Goal: Transaction & Acquisition: Book appointment/travel/reservation

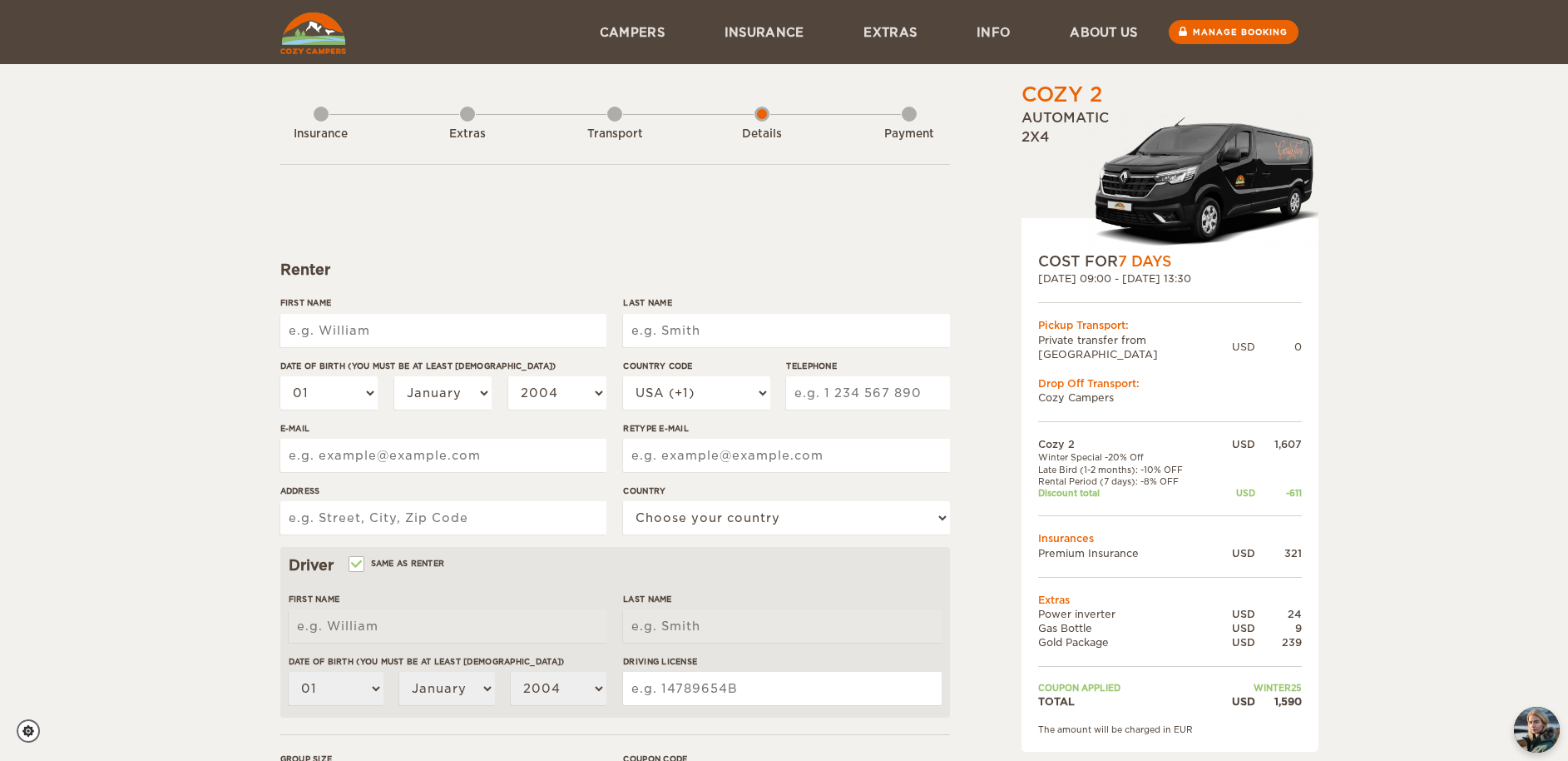
click at [460, 140] on div "Extras" at bounding box center [468, 134] width 91 height 16
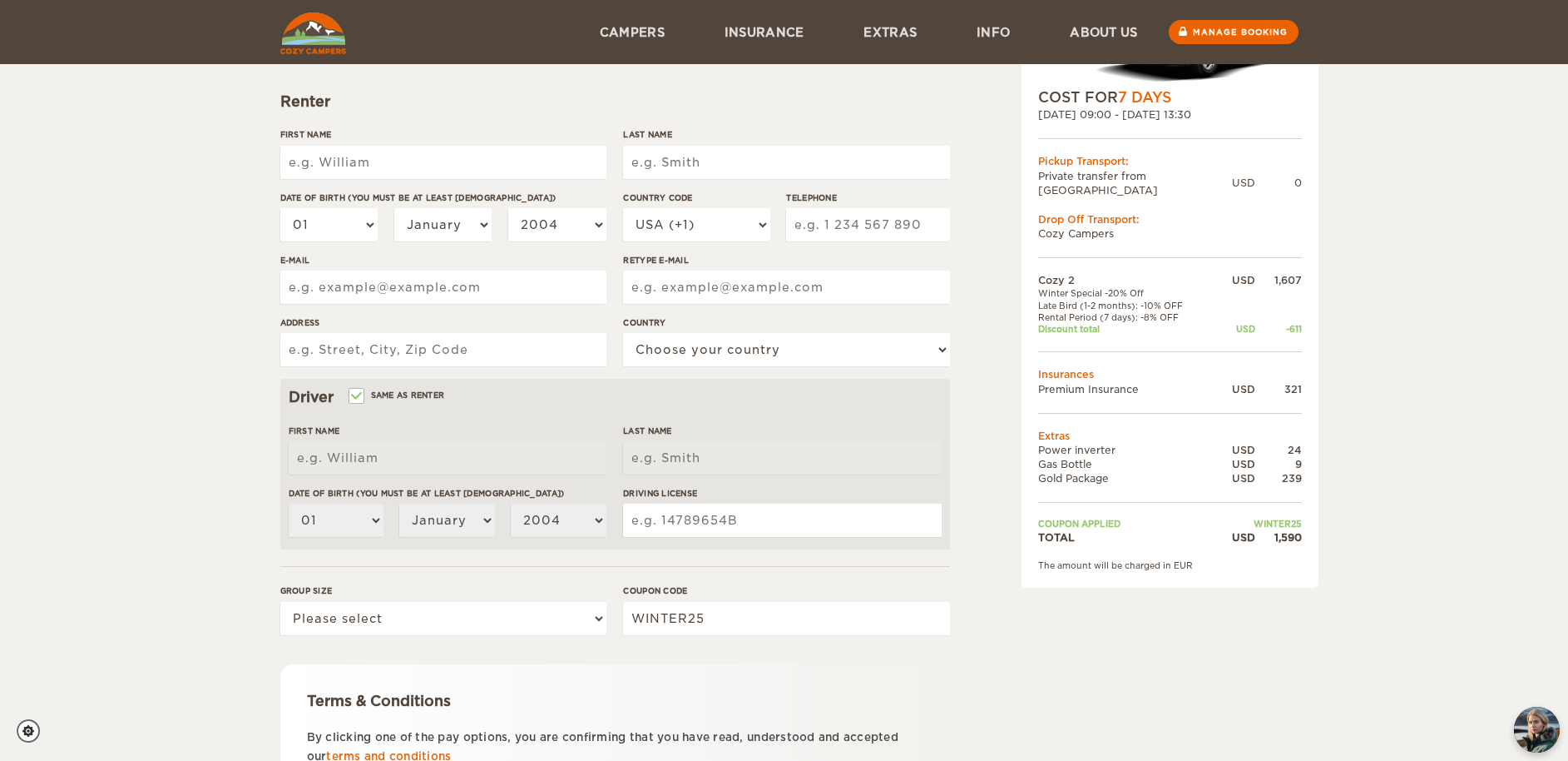
scroll to position [4, 0]
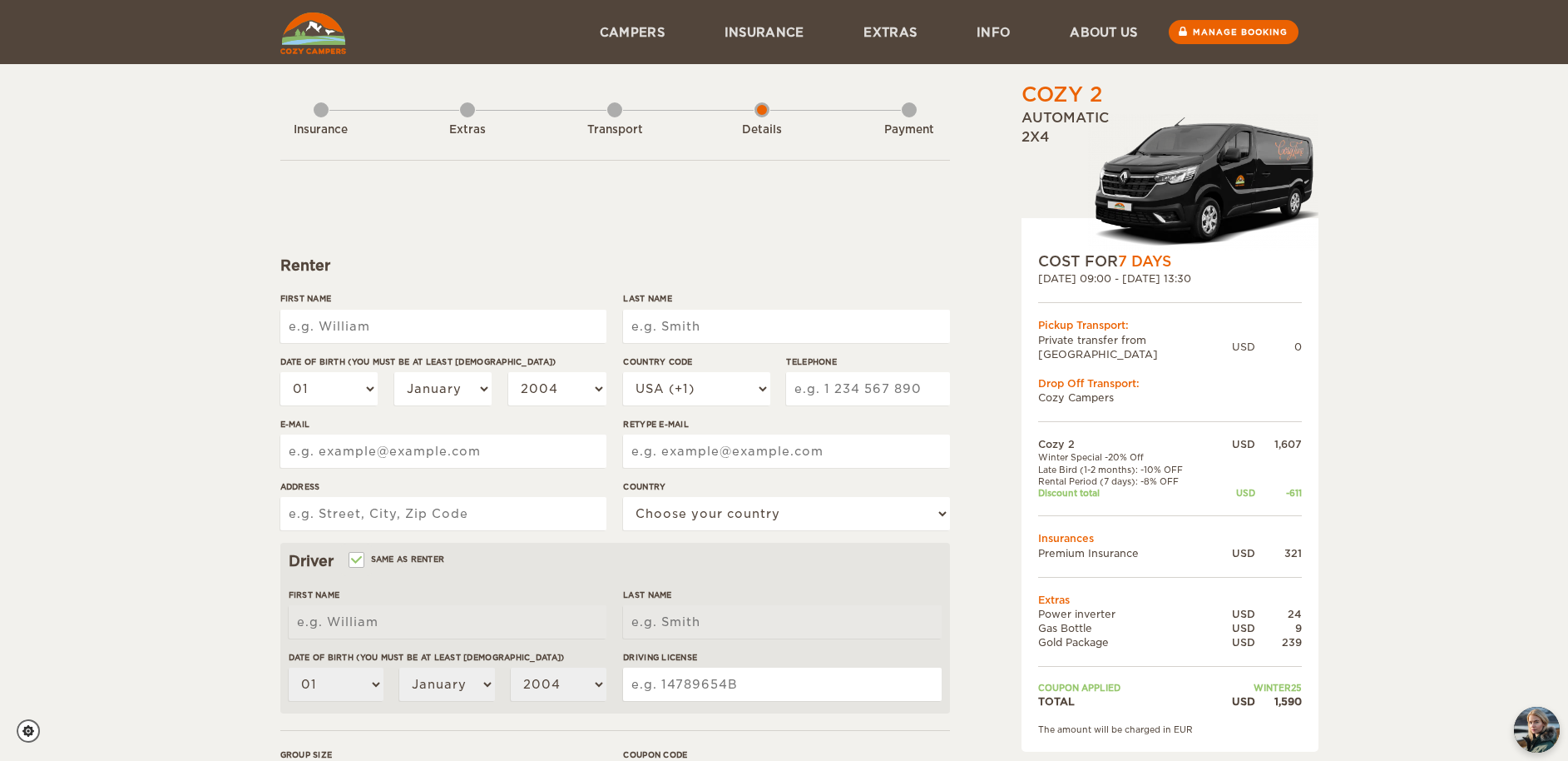
click at [464, 124] on div "Extras" at bounding box center [468, 130] width 91 height 16
click at [464, 108] on div "Extras" at bounding box center [468, 126] width 15 height 67
click at [472, 108] on div "Extras" at bounding box center [468, 126] width 15 height 67
click at [620, 113] on div "Transport" at bounding box center [615, 126] width 15 height 67
click at [501, 108] on div "Insurance Extras Transport Details Payment" at bounding box center [615, 118] width 670 height 84
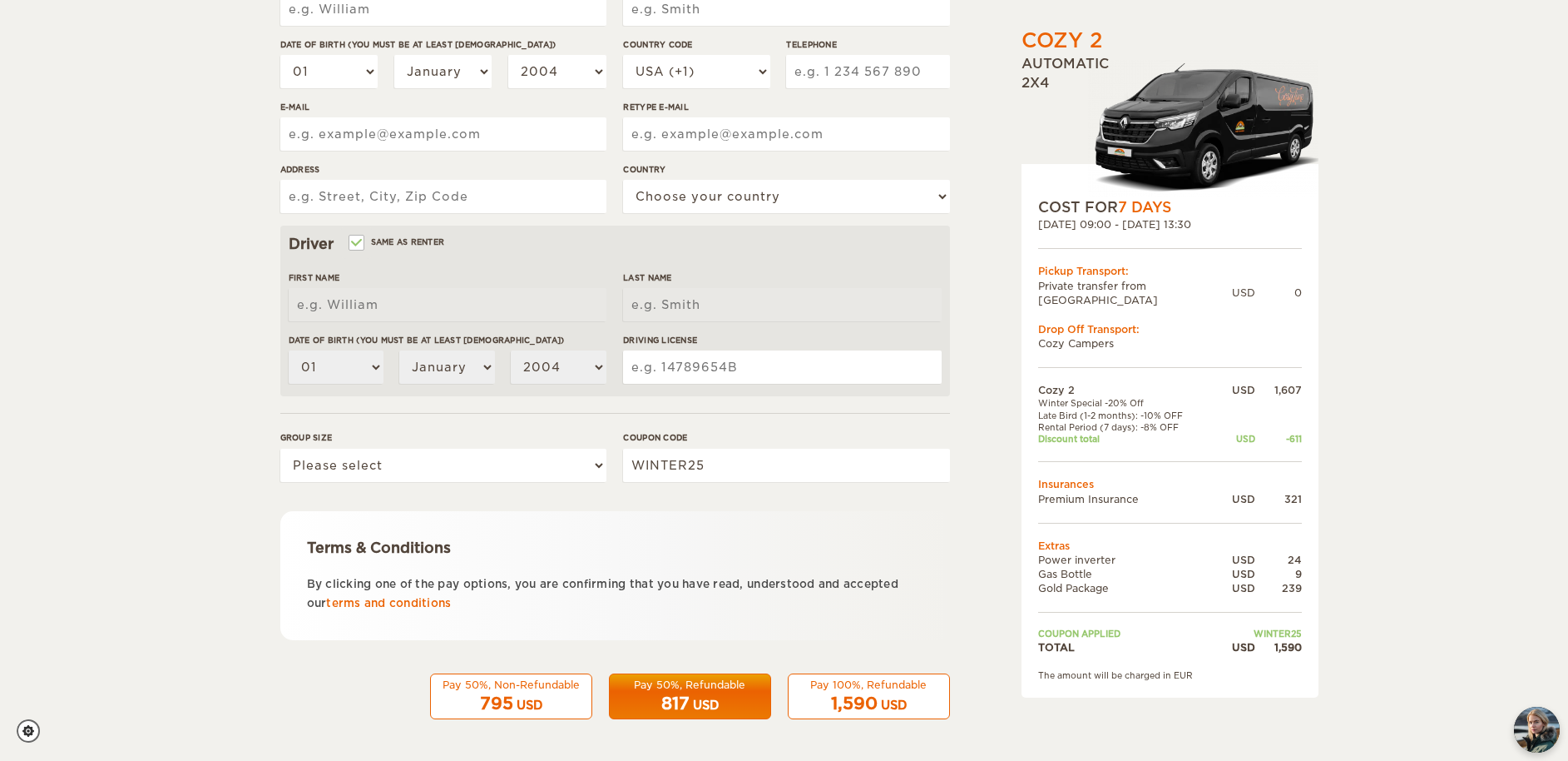
scroll to position [0, 0]
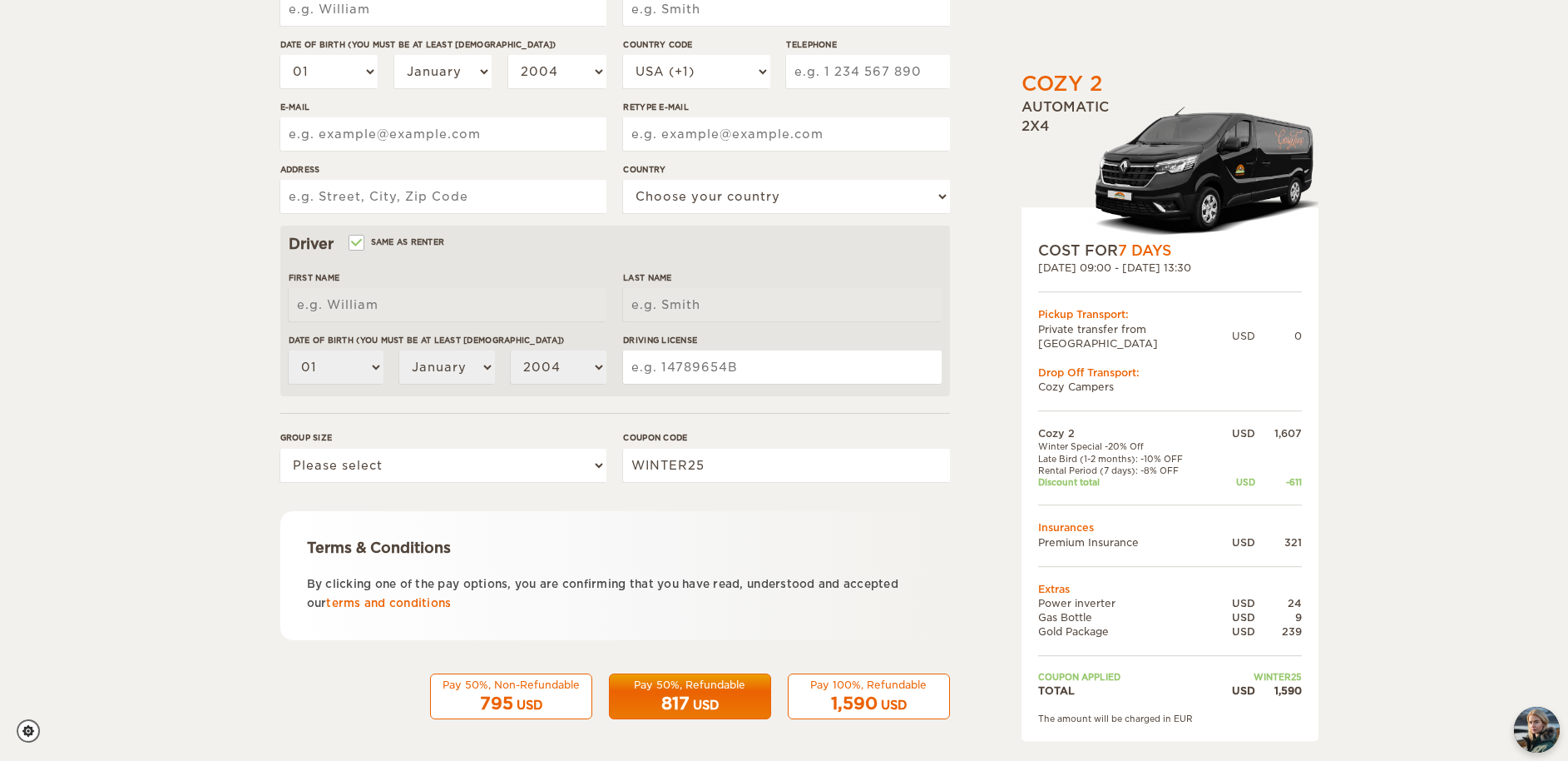
scroll to position [294, 0]
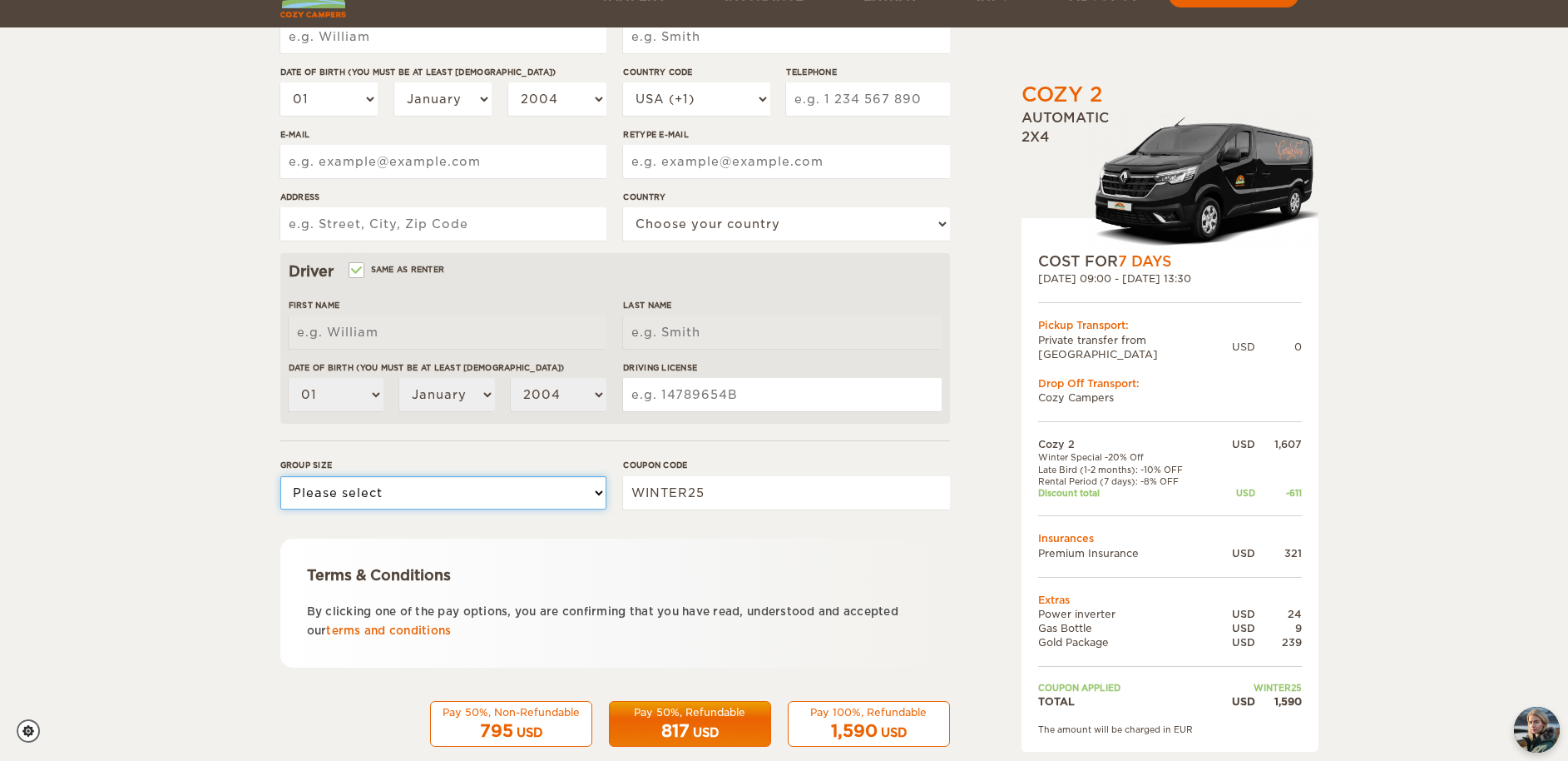
click at [568, 498] on select "Please select 1 2" at bounding box center [443, 492] width 326 height 33
select select "1"
click at [280, 476] on select "Please select 1 2" at bounding box center [443, 492] width 326 height 33
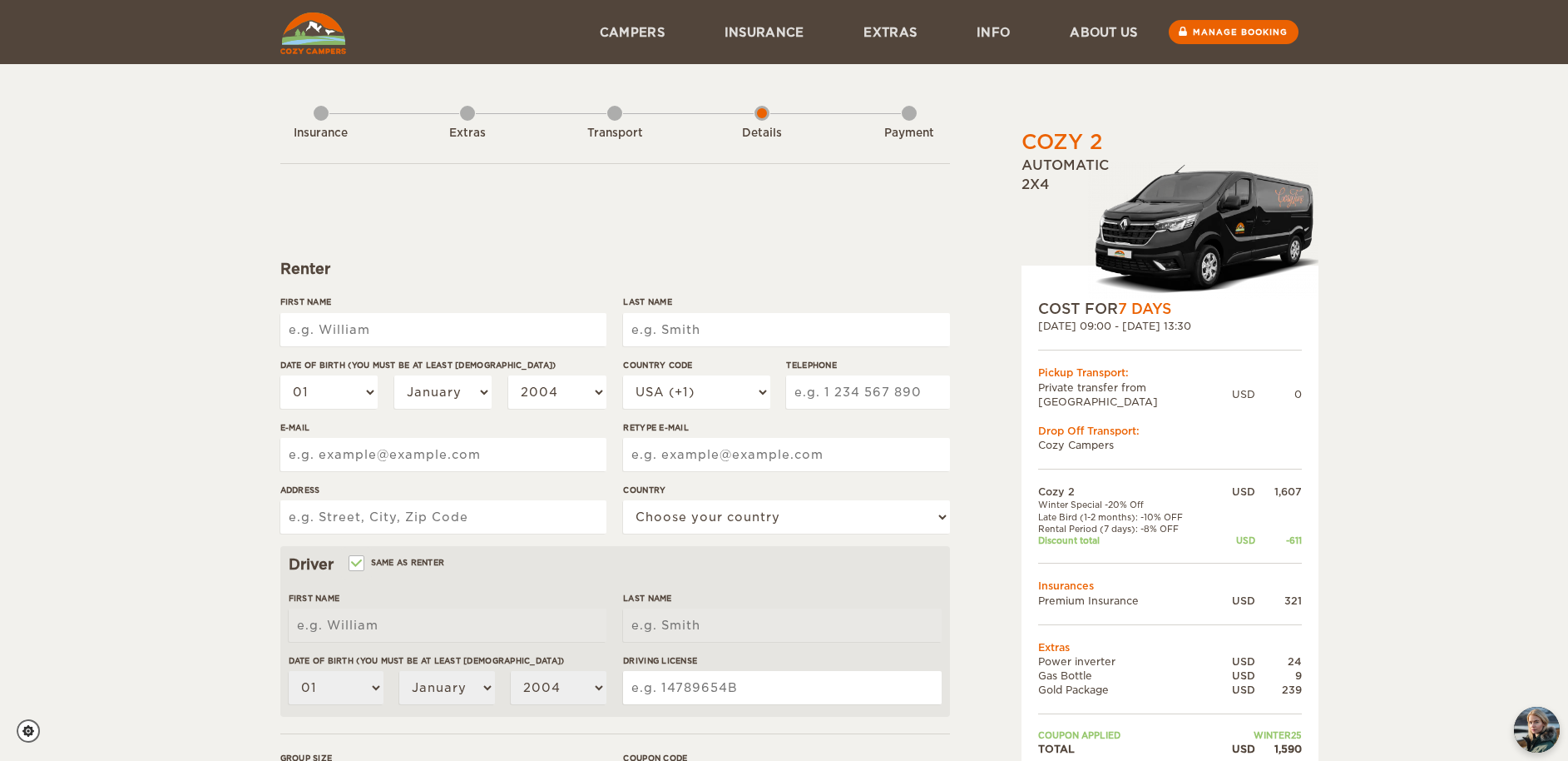
scroll to position [0, 0]
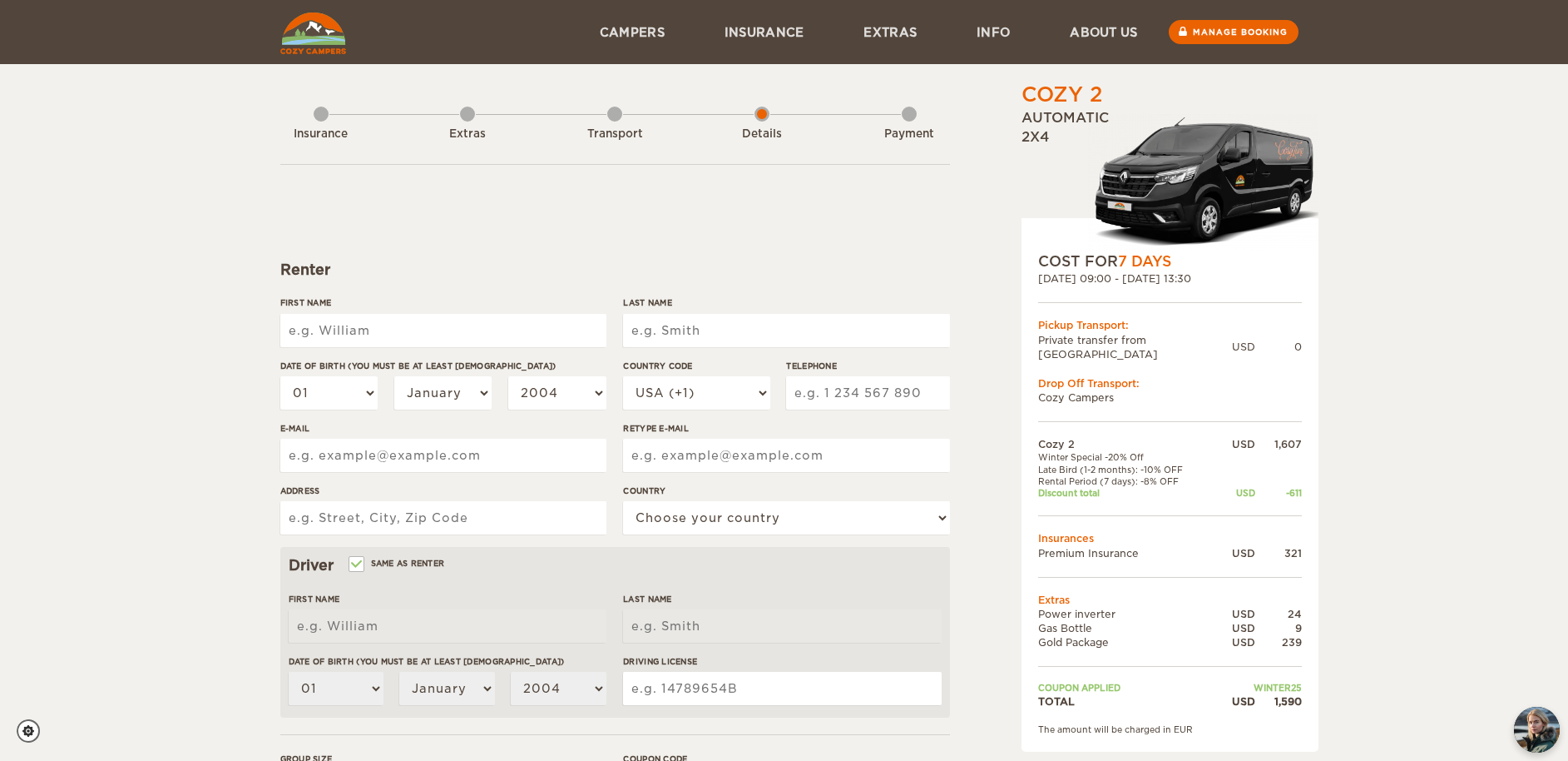
click at [427, 325] on input "First Name" at bounding box center [443, 330] width 326 height 33
type input "Timothy"
type input "Griffith"
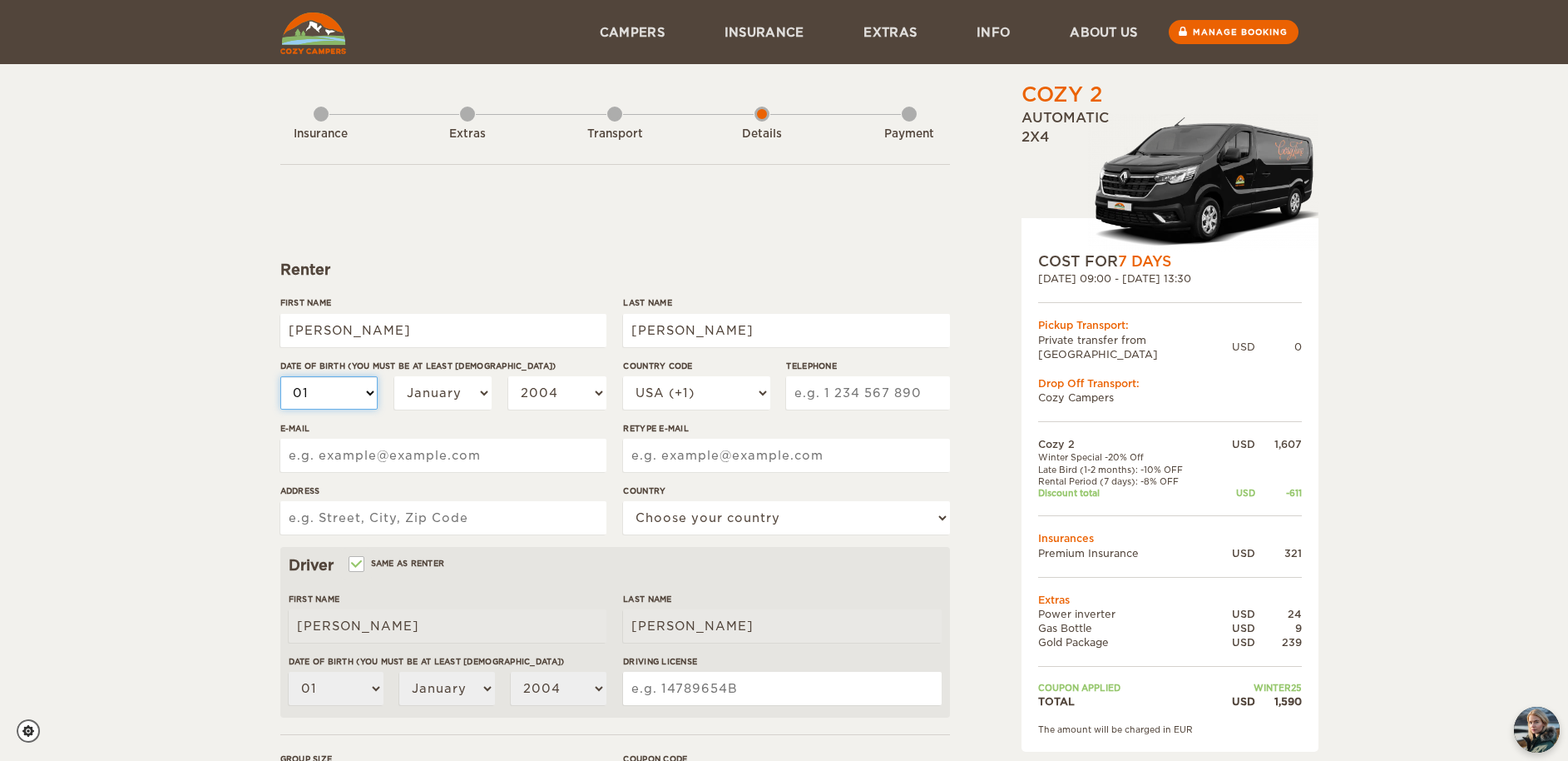
click at [357, 398] on select "01 02 03 04 05 06 07 08 09 10 11 12 13 14 15 16 17 18 19 20 21 22 23 24 25 26 2…" at bounding box center [330, 392] width 98 height 33
select select "11"
click at [280, 376] on select "01 02 03 04 05 06 07 08 09 10 11 12 13 14 15 16 17 18 19 20 21 22 23 24 25 26 2…" at bounding box center [330, 392] width 98 height 33
select select "11"
click at [441, 397] on select "January February March April May June July August September October November De…" at bounding box center [444, 392] width 98 height 33
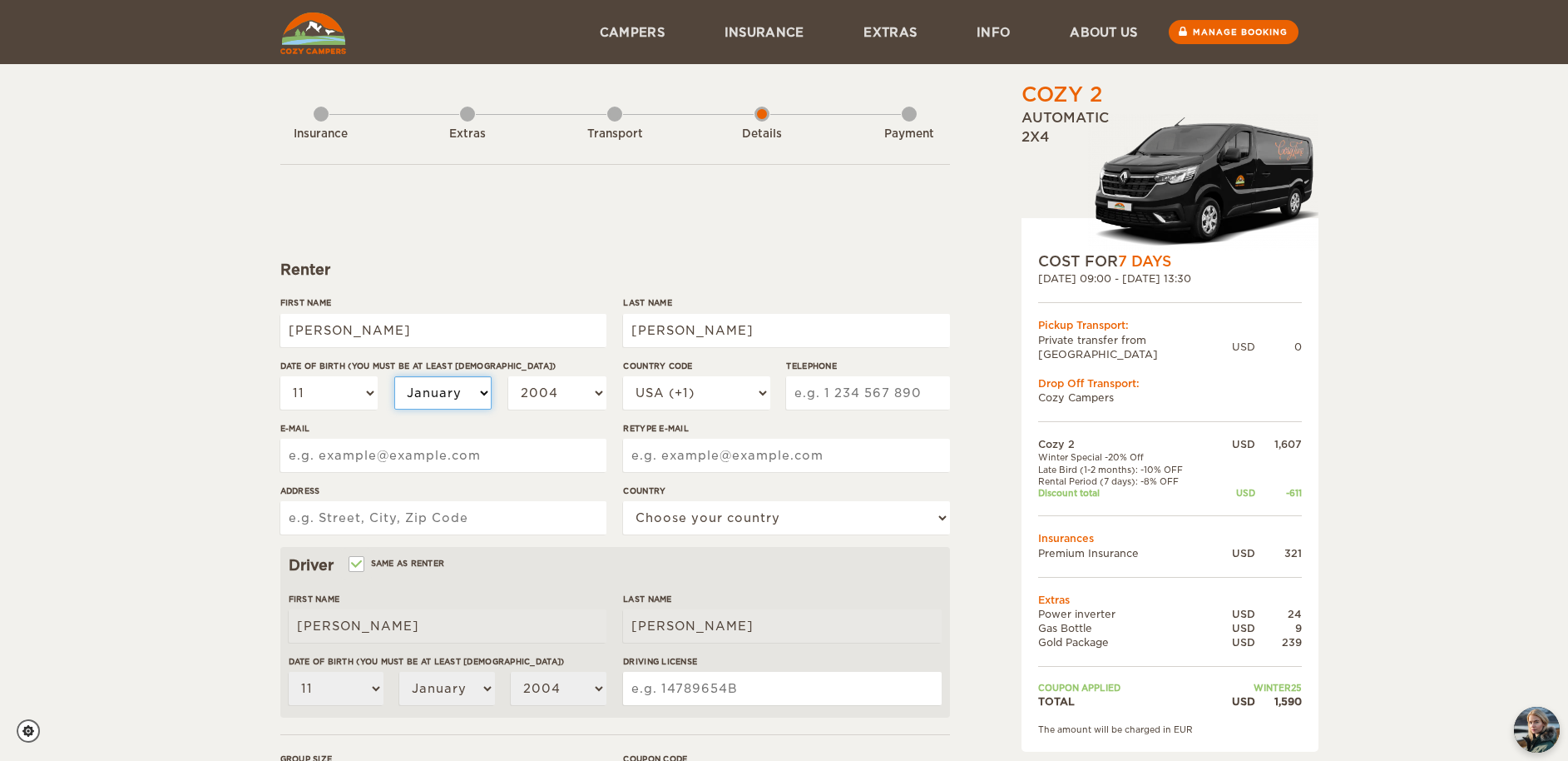
select select "06"
click at [395, 376] on select "January February March April May June July August September October November De…" at bounding box center [444, 392] width 98 height 33
select select "06"
click at [559, 399] on select "2004 2003 2002 2001 2000 1999 1998 1997 1996 1995 1994 1993 1992 1991 1990 1989…" at bounding box center [557, 392] width 98 height 33
select select "1989"
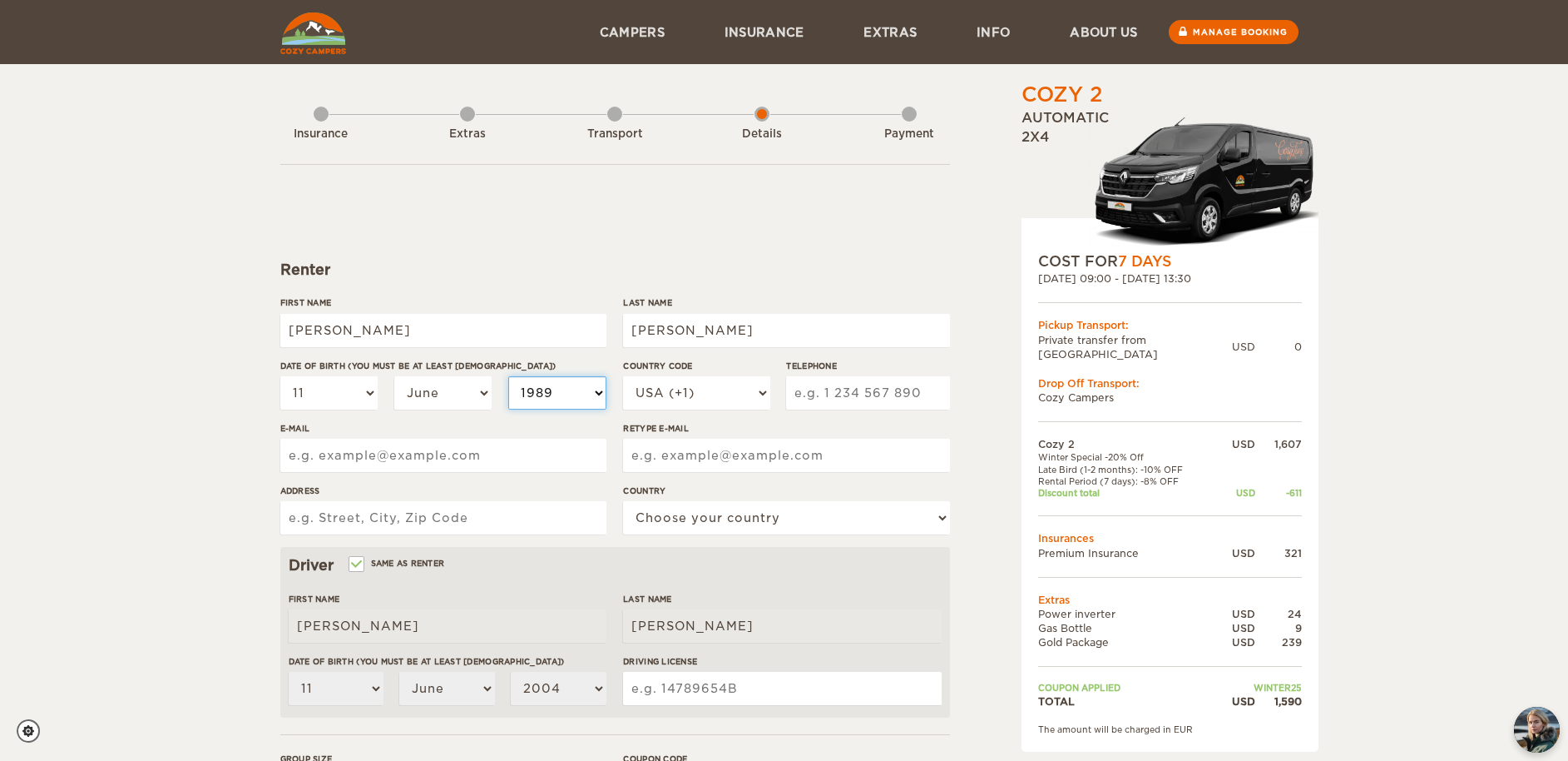
click at [508, 376] on select "2004 2003 2002 2001 2000 1999 1998 1997 1996 1995 1994 1993 1992 1991 1990 1989…" at bounding box center [557, 392] width 98 height 33
select select "1989"
click at [834, 390] on input "Telephone" at bounding box center [867, 392] width 163 height 33
type input "3"
type input "316 617 9723"
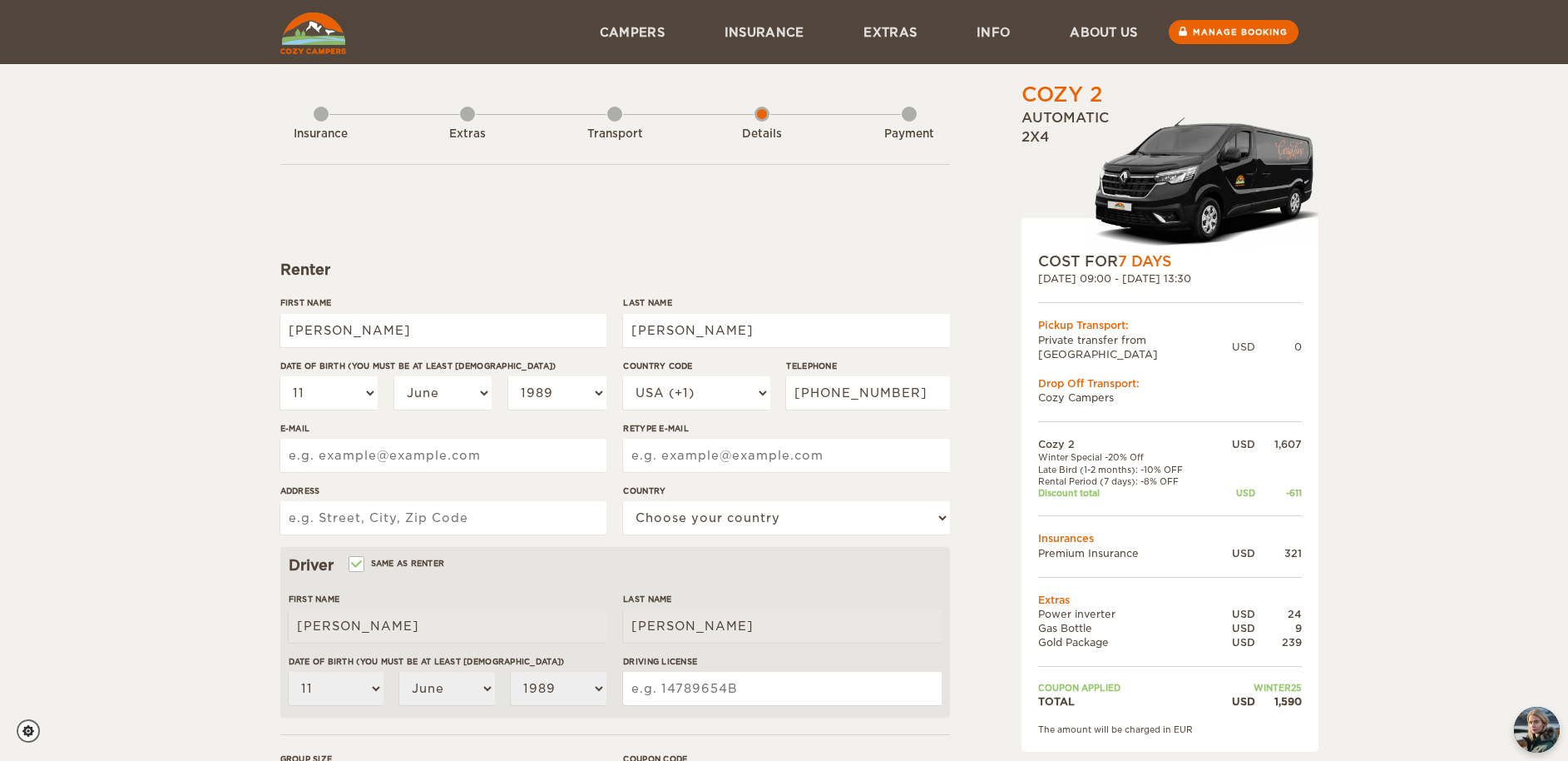
click at [397, 460] on input "E-mail" at bounding box center [443, 455] width 326 height 33
type input "timgriffith81@gmail.com"
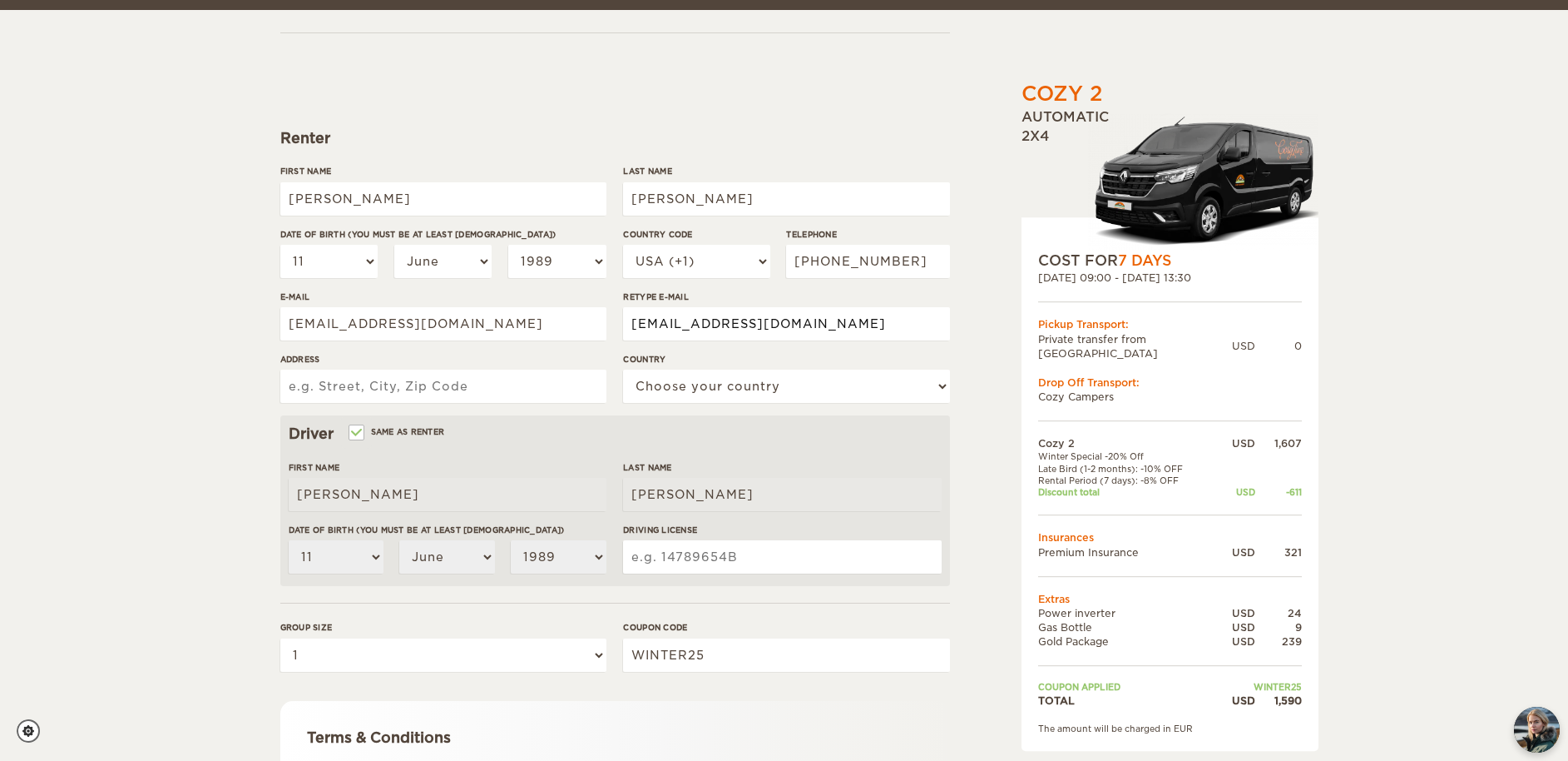
scroll to position [142, 0]
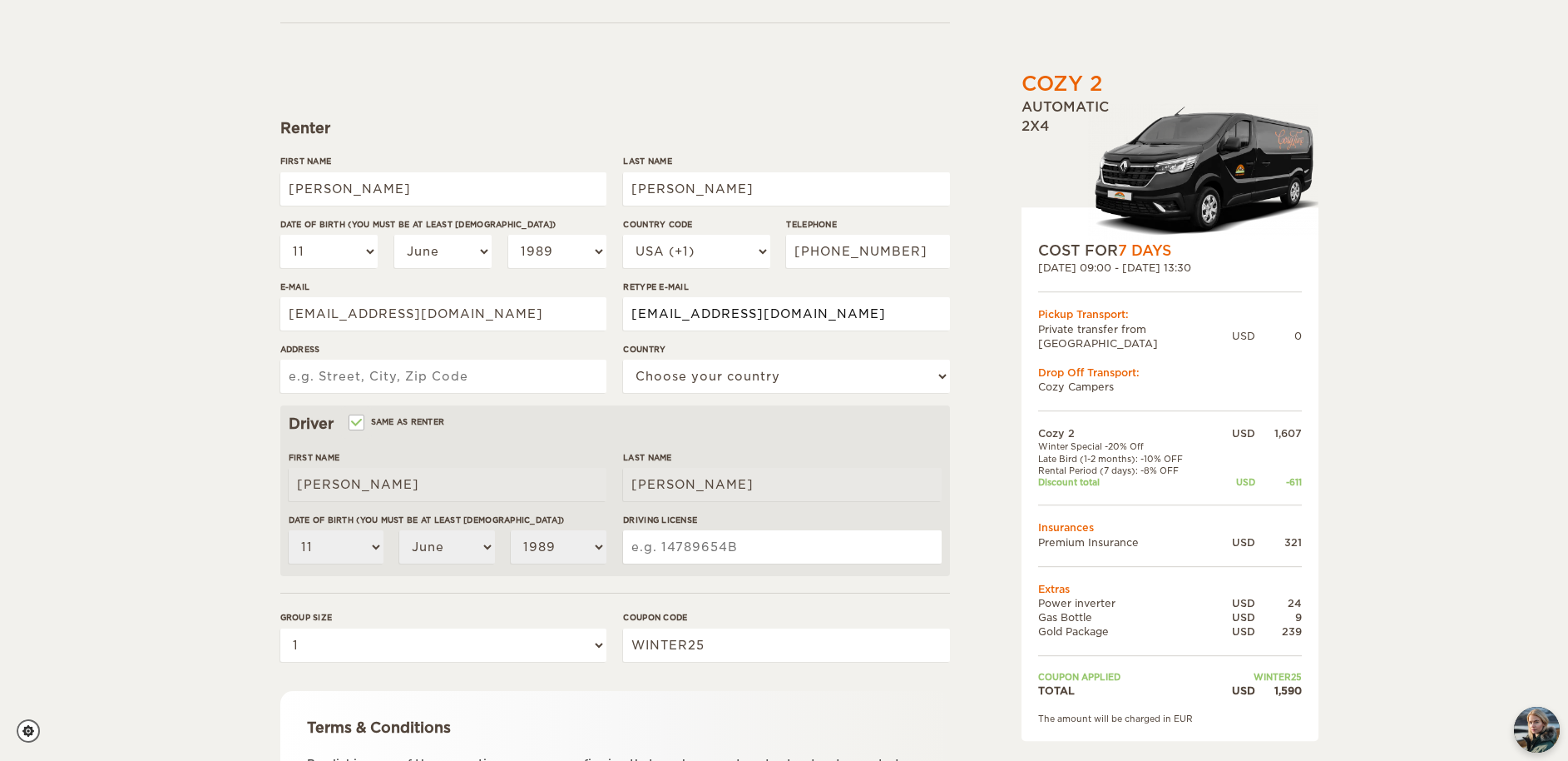
type input "timgriffith81@gmail.com"
click at [398, 374] on input "Address" at bounding box center [443, 375] width 326 height 33
type input "7920 Ferncliff Dr"
click at [739, 373] on select "Choose your country United States United Kingdom Germany Afghanistan Albania Al…" at bounding box center [786, 375] width 326 height 33
select select "222"
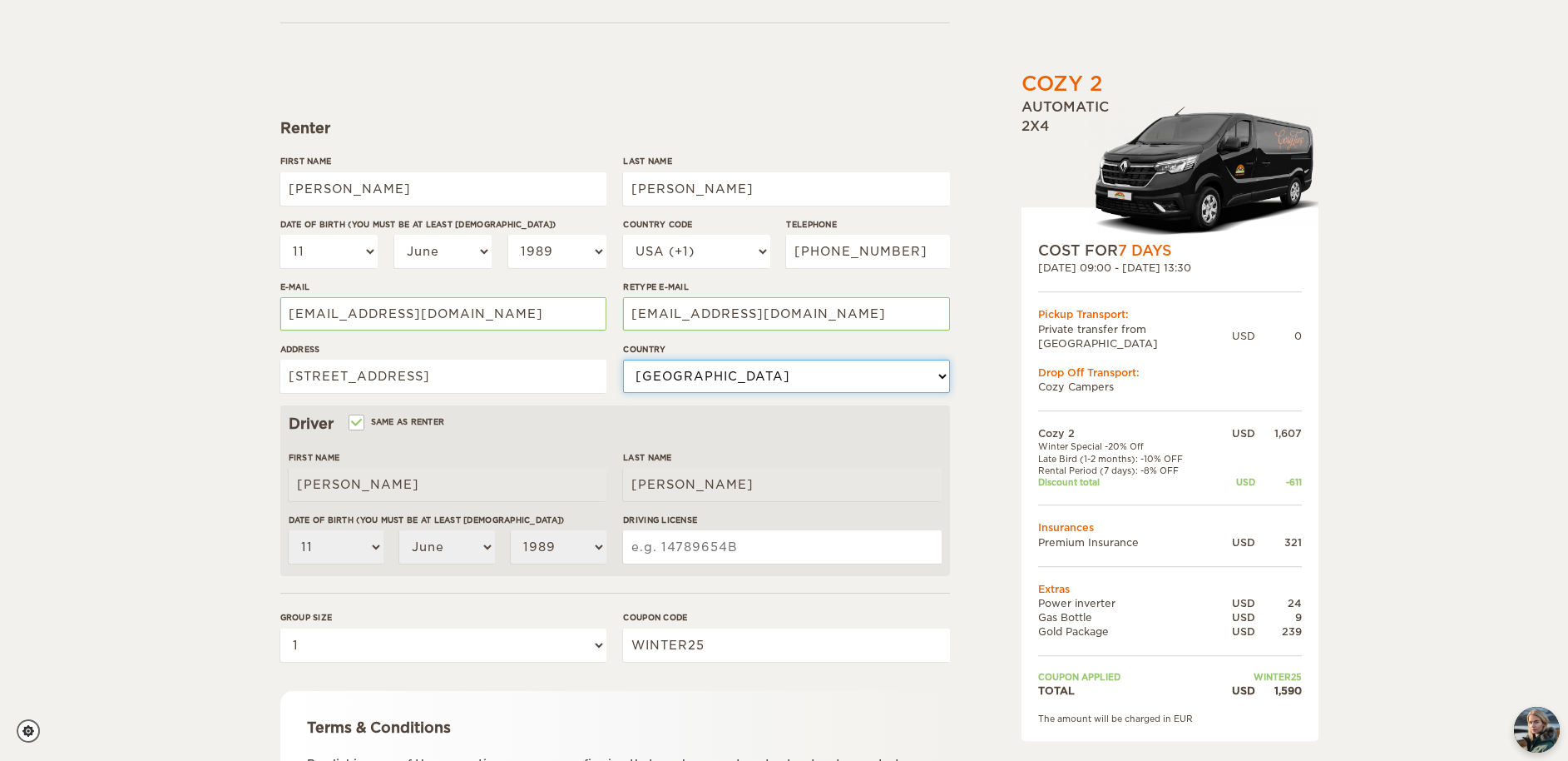
click at [623, 359] on select "Choose your country United States United Kingdom Germany Afghanistan Albania Al…" at bounding box center [786, 375] width 326 height 33
click at [468, 386] on input "7920 Ferncliff Dr" at bounding box center [443, 375] width 326 height 33
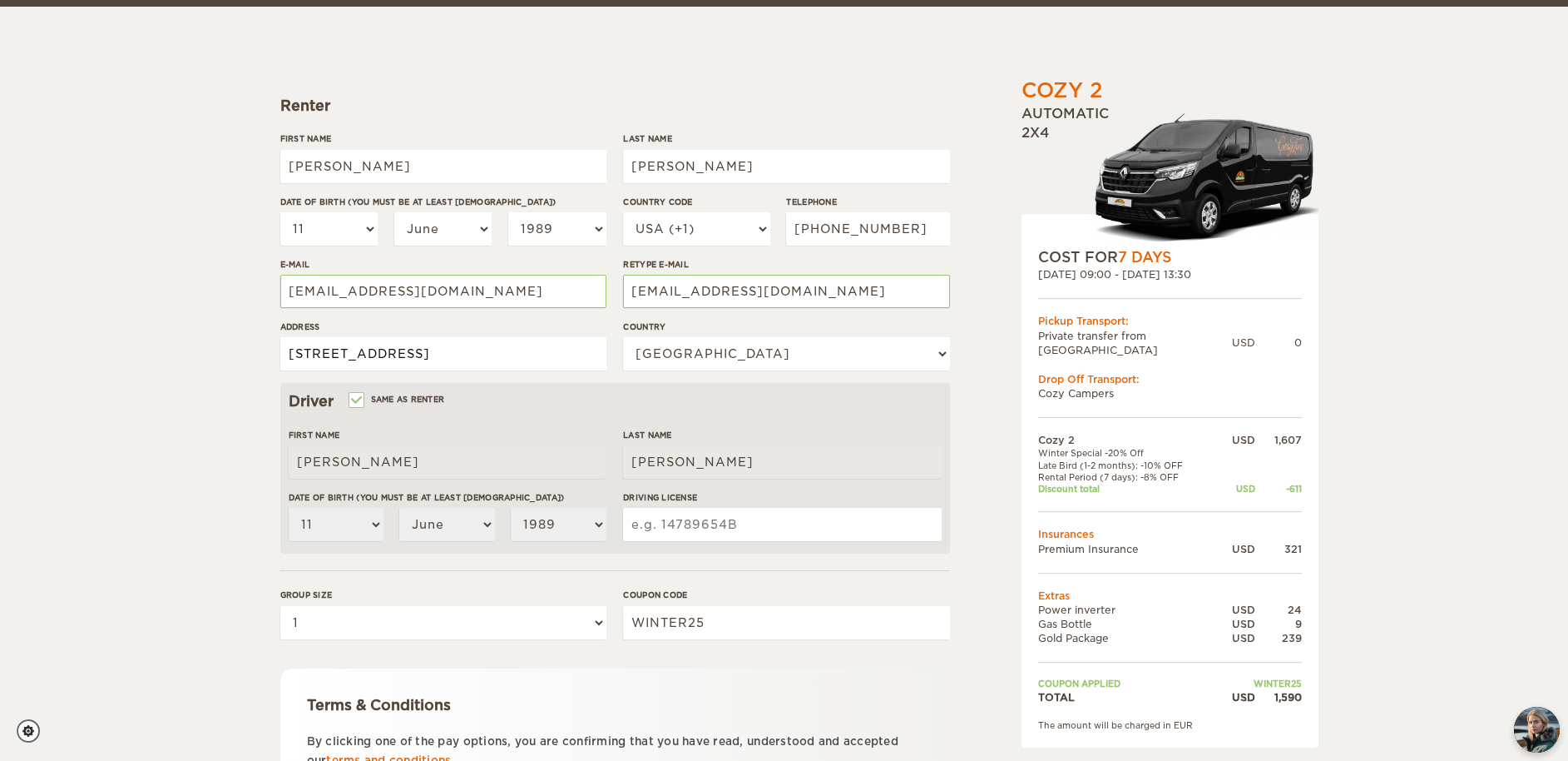
scroll to position [199, 0]
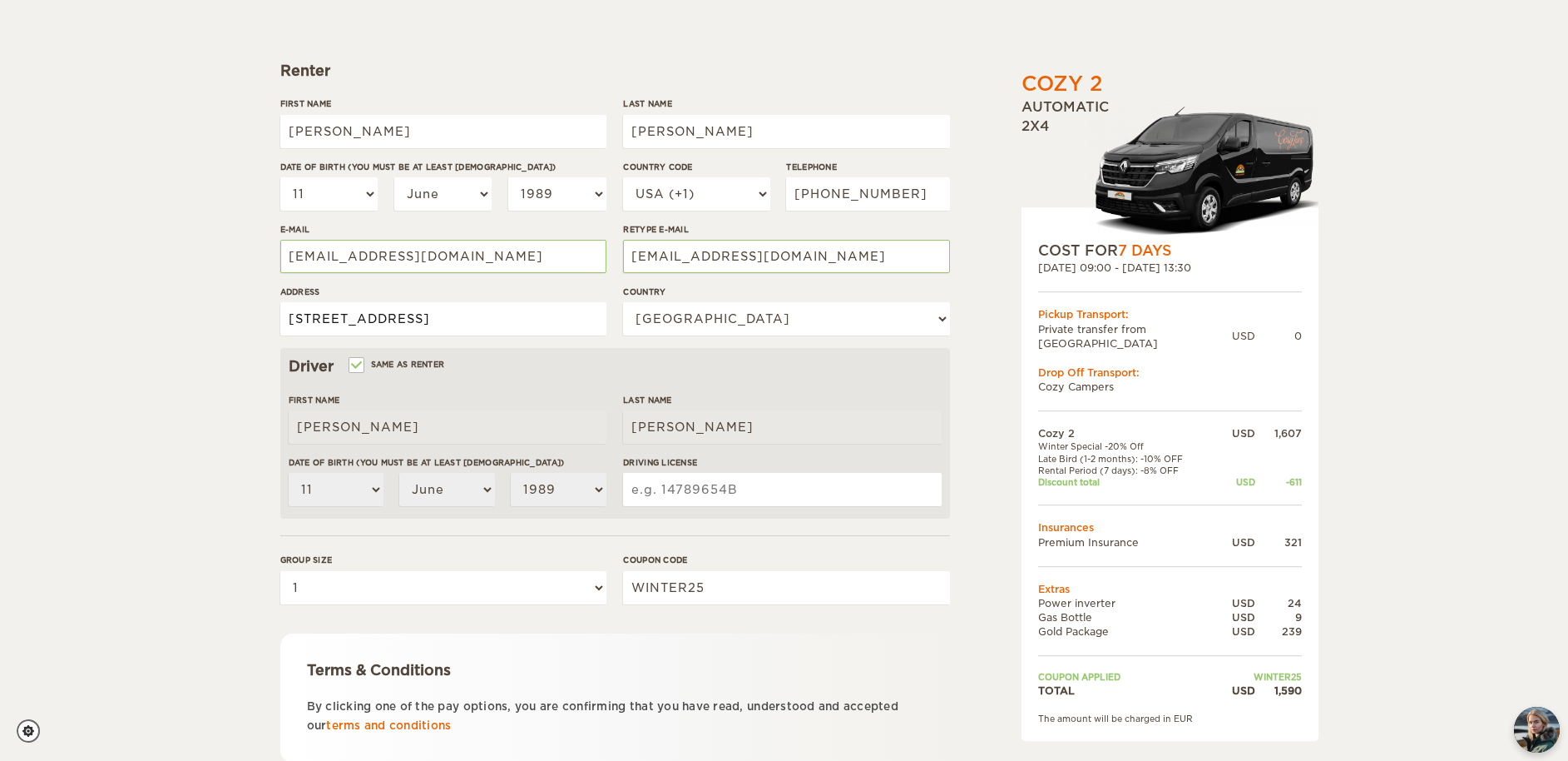
drag, startPoint x: 453, startPoint y: 319, endPoint x: 260, endPoint y: 319, distance: 193.0
click at [260, 319] on div "Cozy 2 Expand Collapse Total 1,590 USD Automatic 2x4 COST FOR 7 Days 23. Oct 20…" at bounding box center [784, 342] width 1568 height 1082
type input "7920 Ferncliff Dr. Colorado Springs, CO 80920"
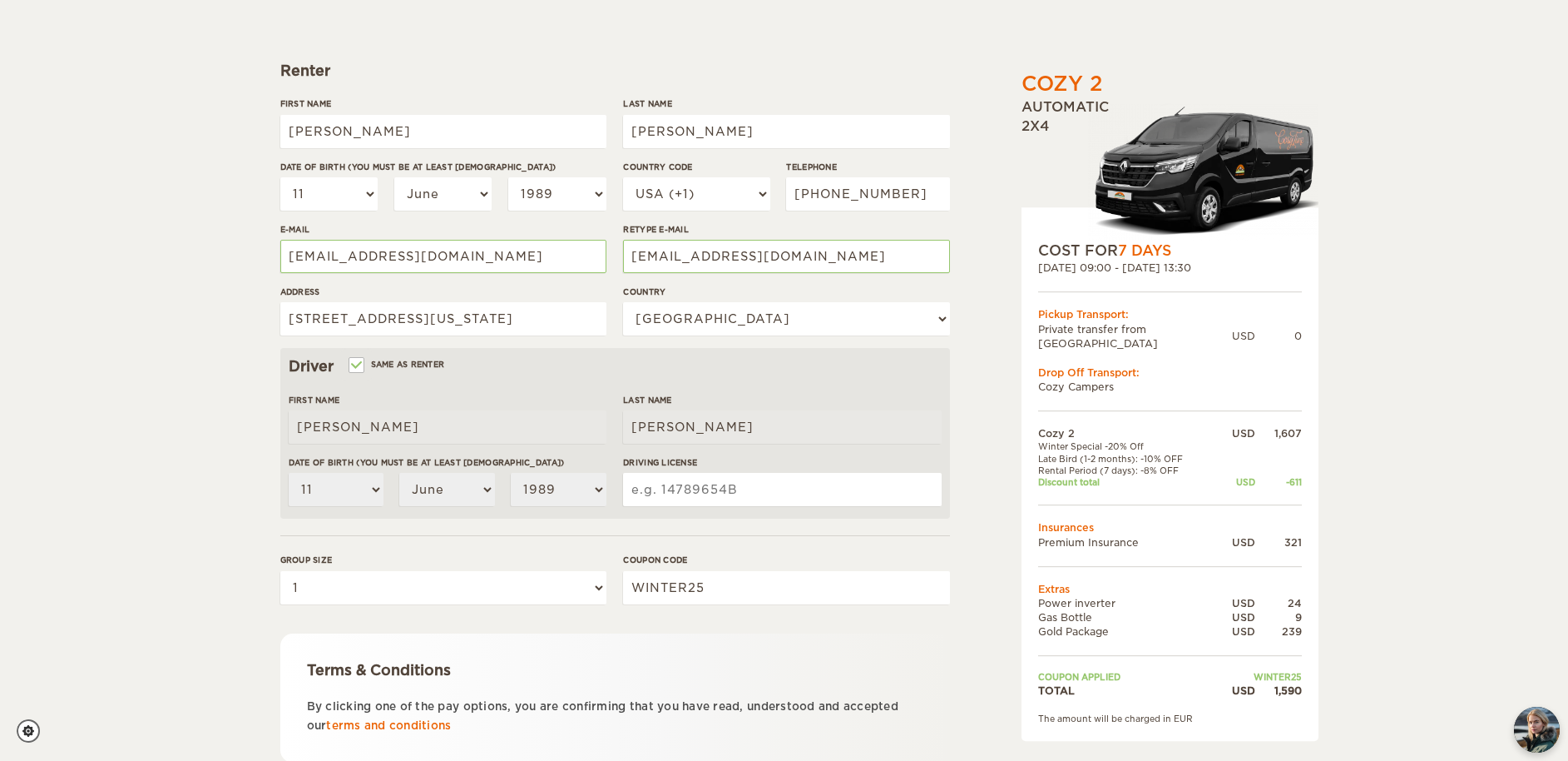
click at [547, 367] on div "Driver Same as renter" at bounding box center [615, 366] width 653 height 20
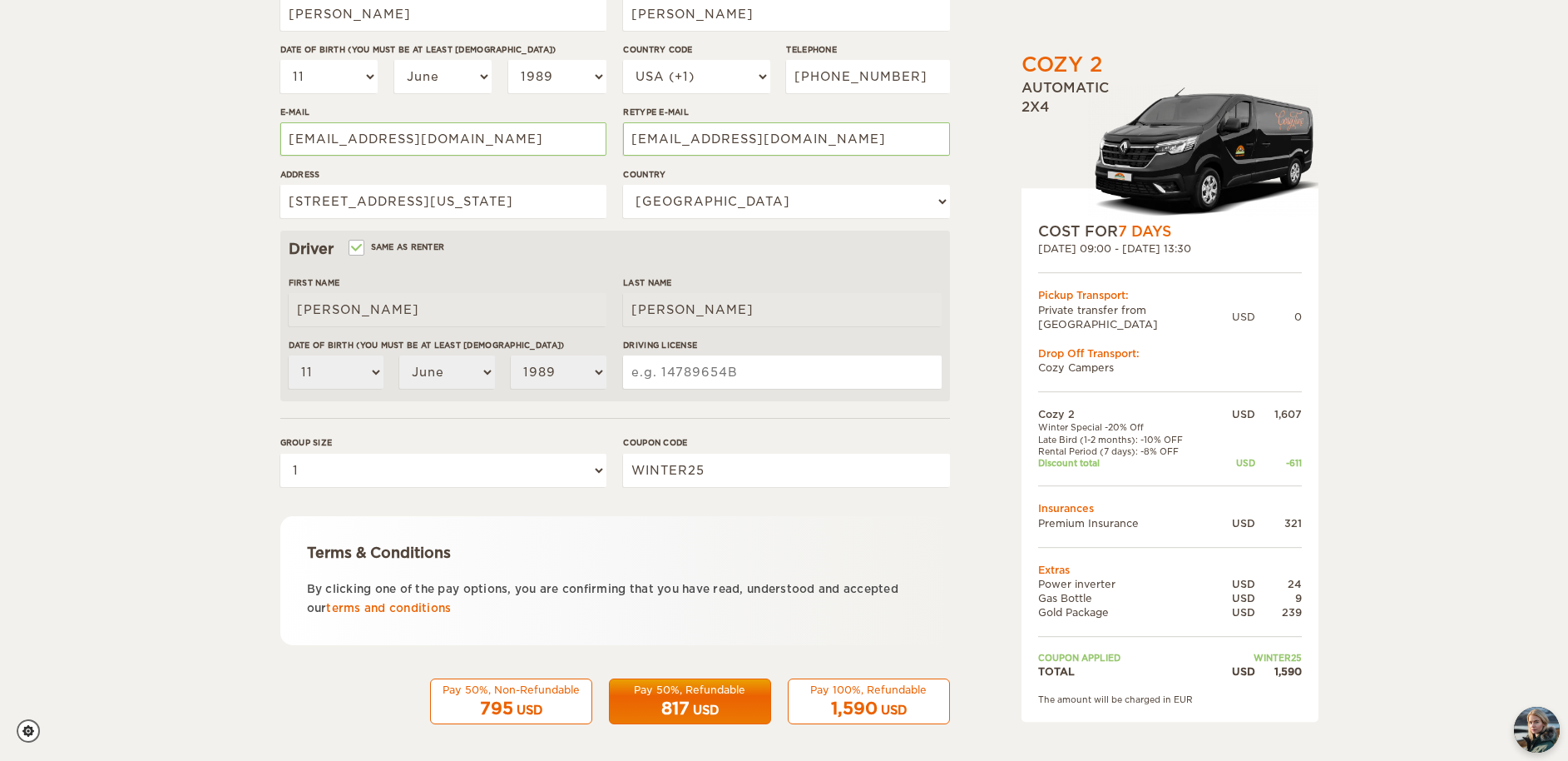
scroll to position [321, 0]
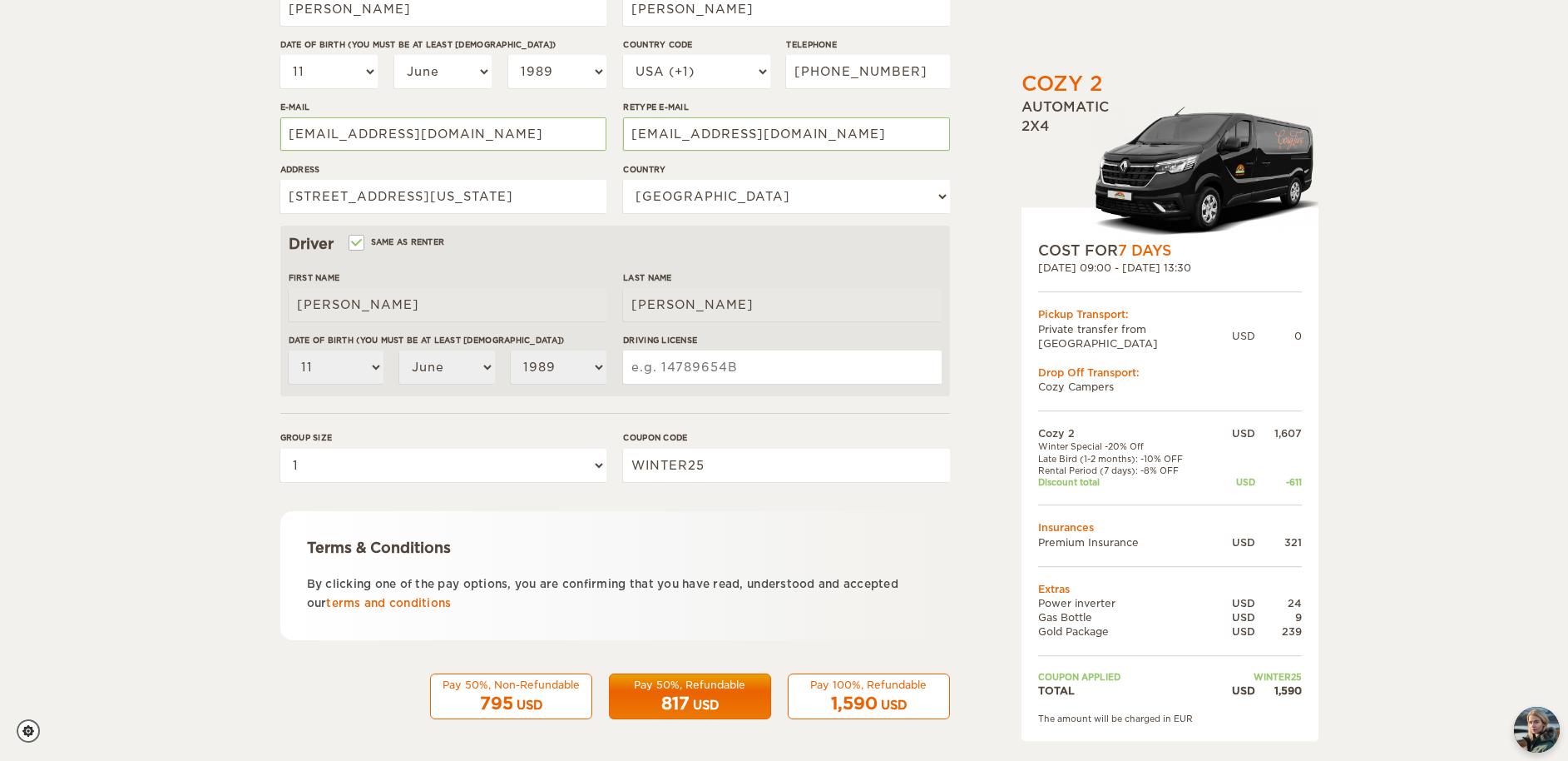
click at [688, 689] on div "Pay 50%, Refundable" at bounding box center [690, 685] width 141 height 14
click at [679, 370] on input "Driving License" at bounding box center [782, 367] width 318 height 33
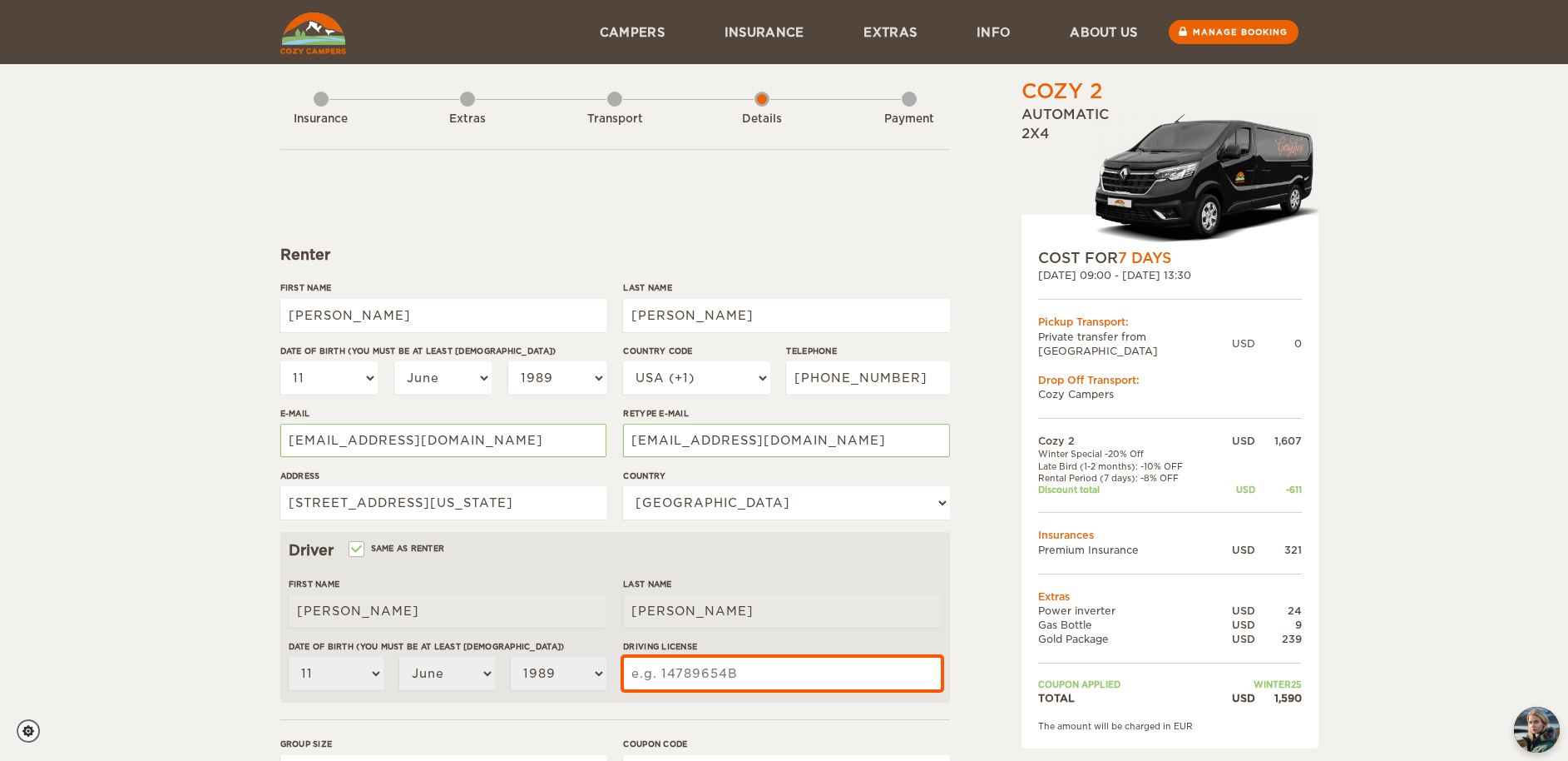
scroll to position [0, 0]
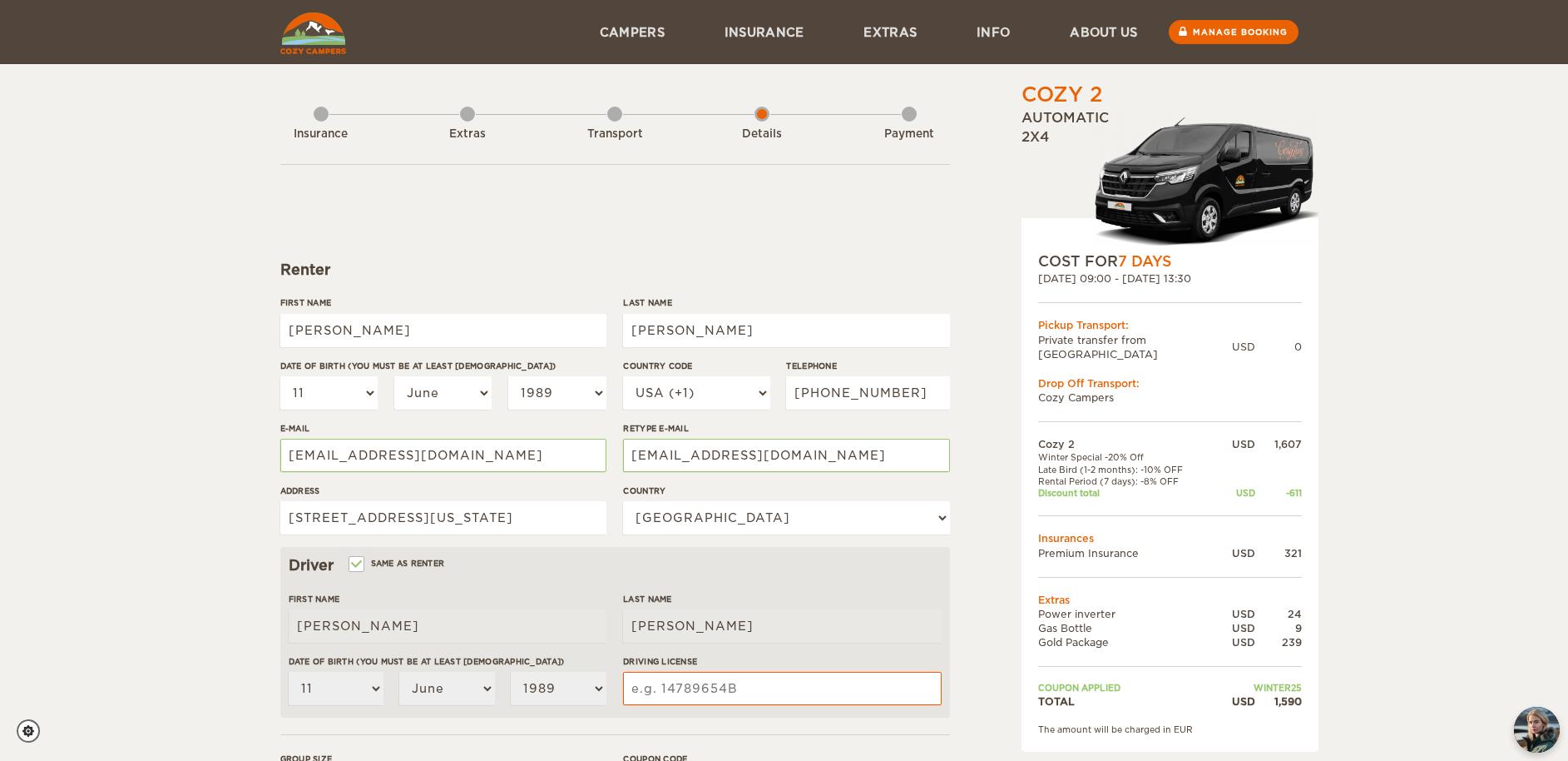
drag, startPoint x: 1040, startPoint y: 325, endPoint x: 1169, endPoint y: 330, distance: 129.1
click at [1167, 327] on div "Pickup Transport:" at bounding box center [1170, 325] width 263 height 14
click at [1178, 342] on td "Private transfer from [GEOGRAPHIC_DATA]" at bounding box center [1135, 347] width 194 height 28
drag, startPoint x: 1044, startPoint y: 341, endPoint x: 1217, endPoint y: 343, distance: 173.0
click at [1217, 343] on td "Private transfer from [GEOGRAPHIC_DATA]" at bounding box center [1135, 347] width 194 height 28
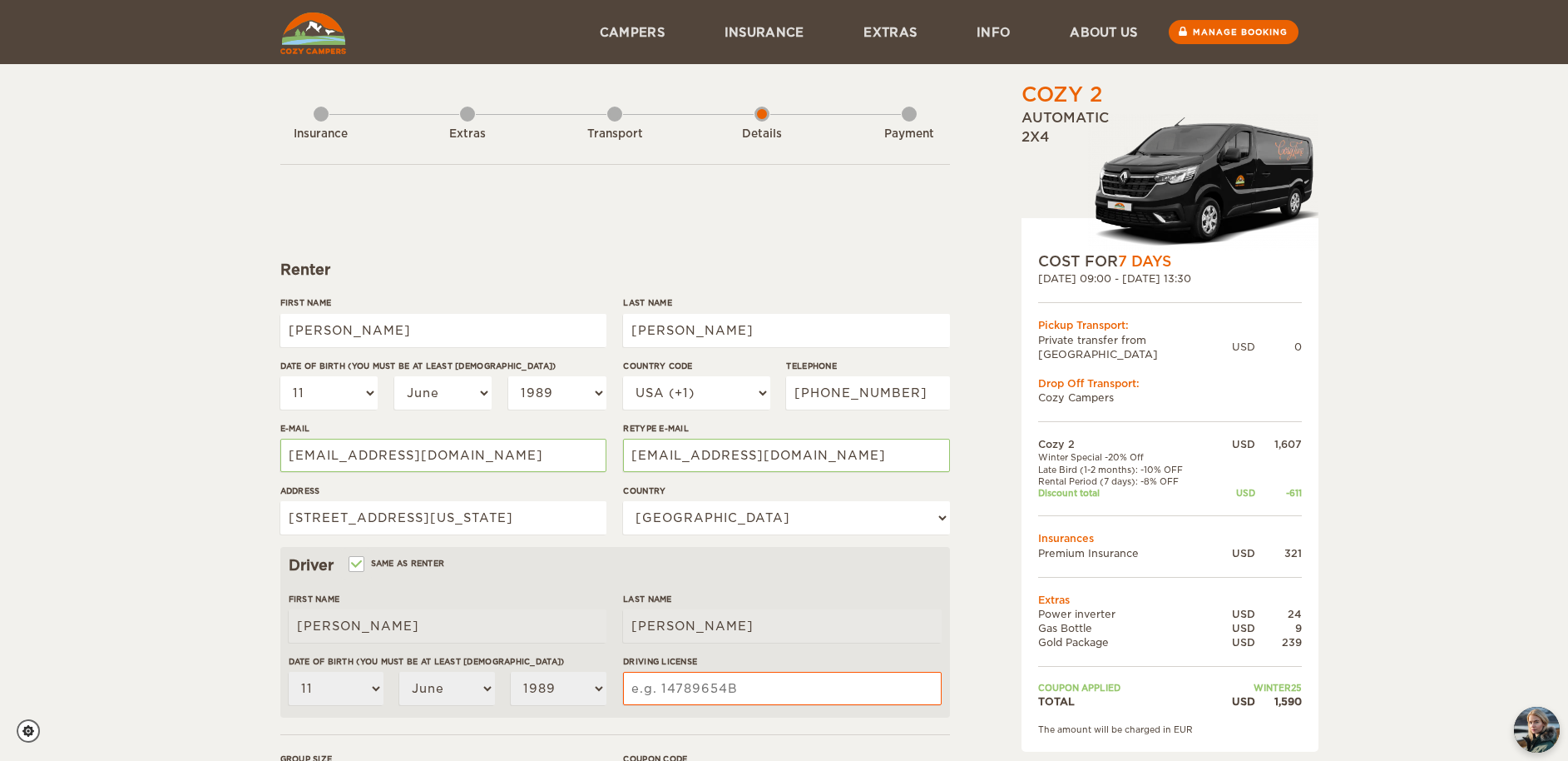
click at [1209, 358] on div "COST FOR 7 Days 23. Oct 2025 09:00 - 29. Oct 2025 13:30 Pickup Transport: Priva…" at bounding box center [1170, 485] width 297 height 534
click at [614, 135] on div "Transport" at bounding box center [615, 134] width 91 height 16
click at [620, 131] on div "Transport" at bounding box center [615, 134] width 91 height 16
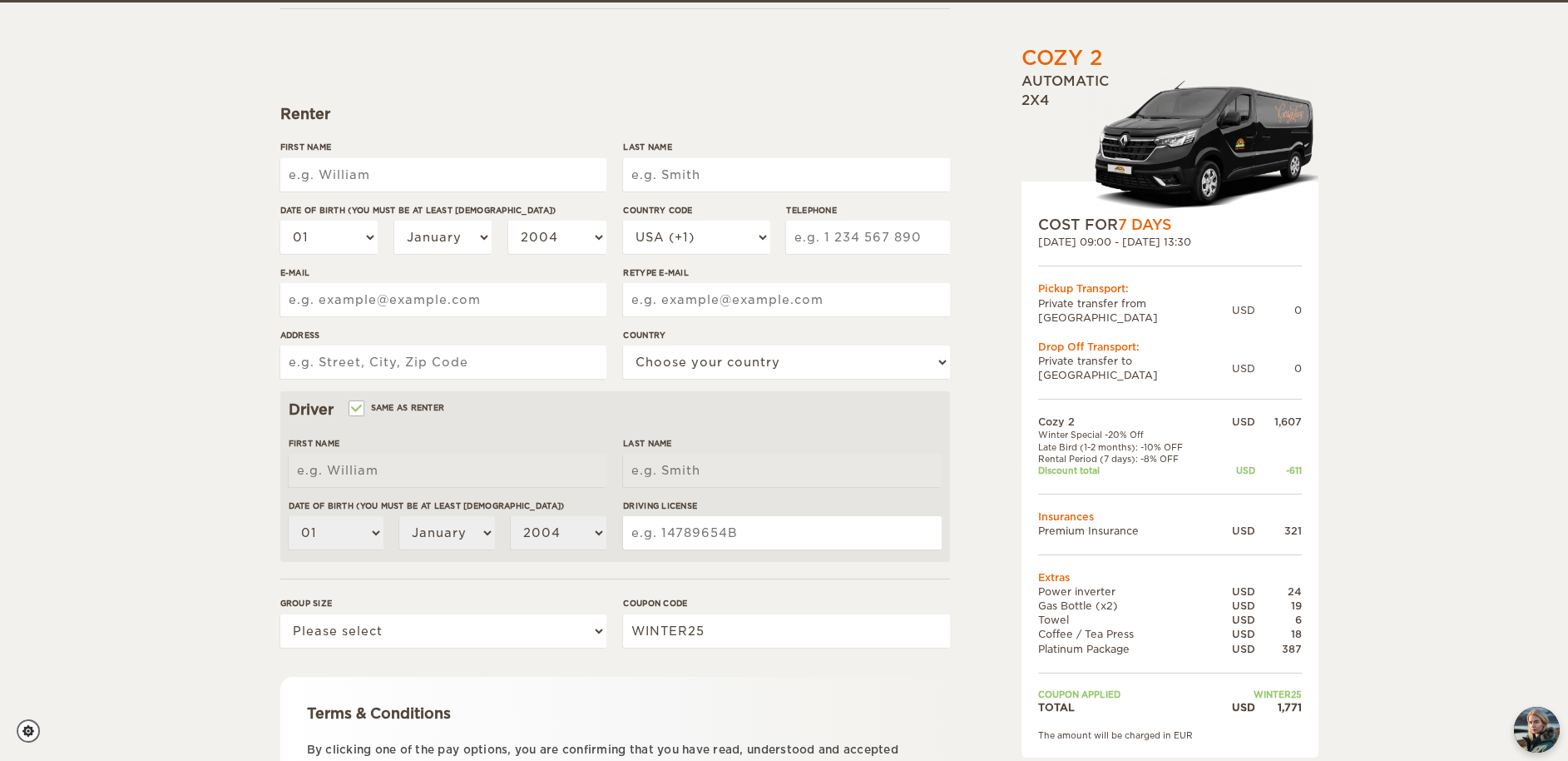
scroll to position [158, 0]
